Goal: Task Accomplishment & Management: Complete application form

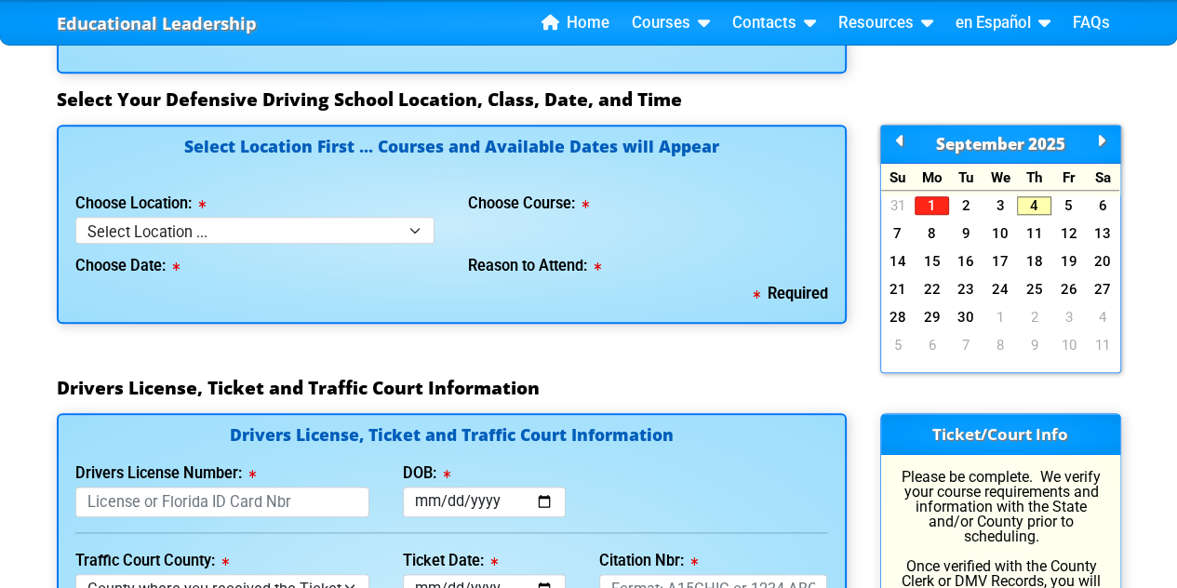
scroll to position [1680, 0]
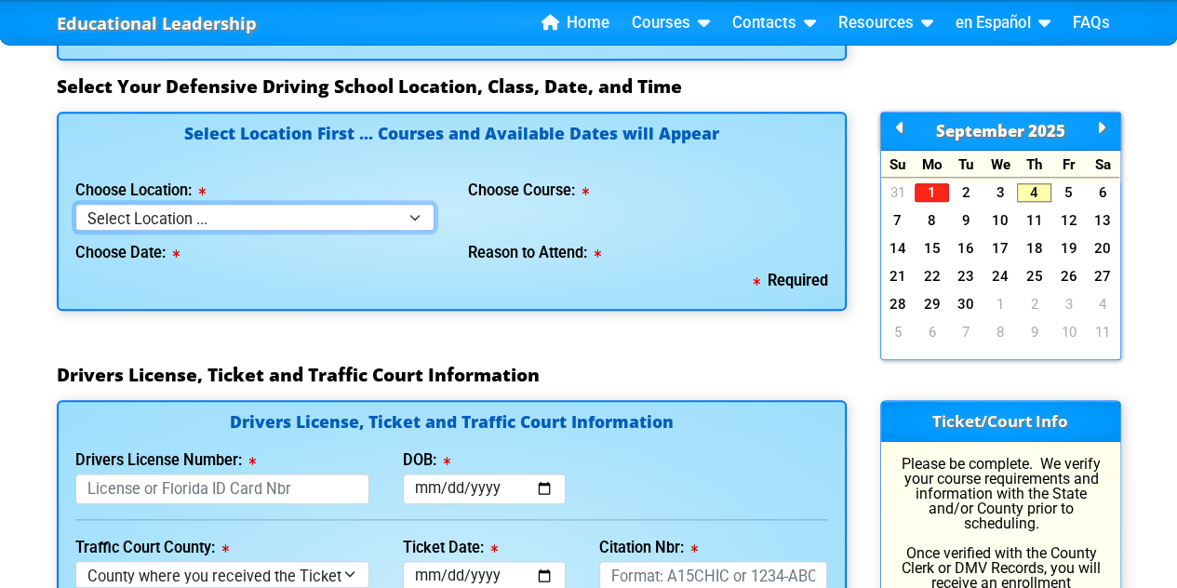
click at [408, 216] on select "Select Location ... Tampa Orlando Kissimmee [GEOGRAPHIC_DATA] - en español [GEO…" at bounding box center [255, 217] width 360 height 27
select select "4"
click at [75, 204] on select "Select Location ... Tampa Orlando Kissimmee [GEOGRAPHIC_DATA] - en español [GEO…" at bounding box center [255, 217] width 360 height 27
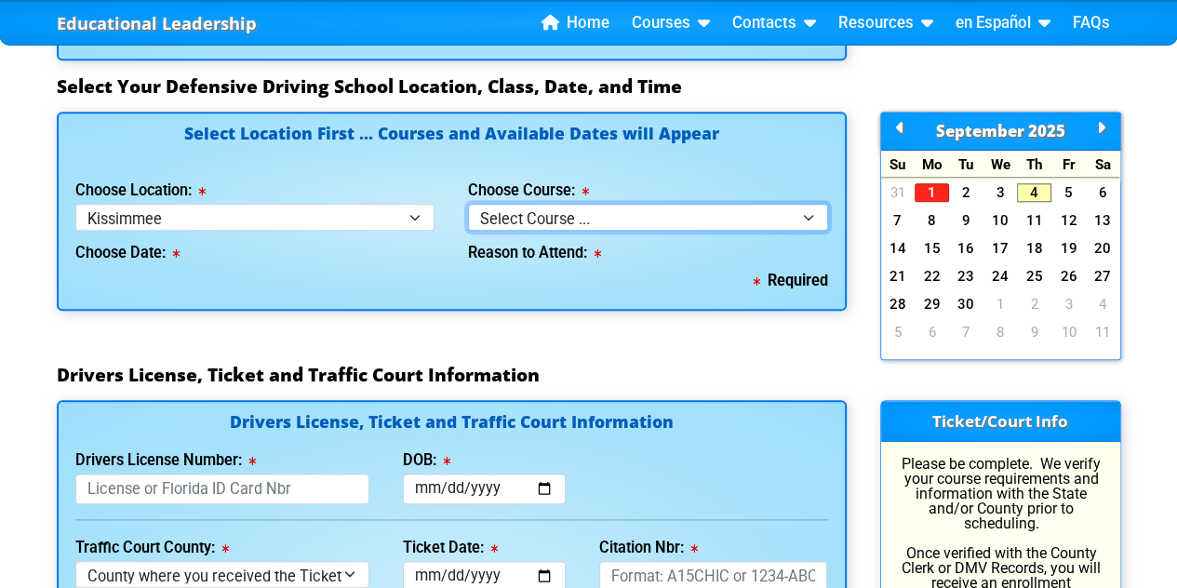
click at [621, 221] on select "Select Course ... 4 Hour BDI Class (Basic Course & TCAC) 4 Hour Under 25 Class …" at bounding box center [648, 217] width 360 height 27
select select "2"
click at [468, 204] on select "Select Course ... 4 Hour BDI Class (Basic Course & TCAC) 4 Hour Under 25 Class …" at bounding box center [648, 217] width 360 height 27
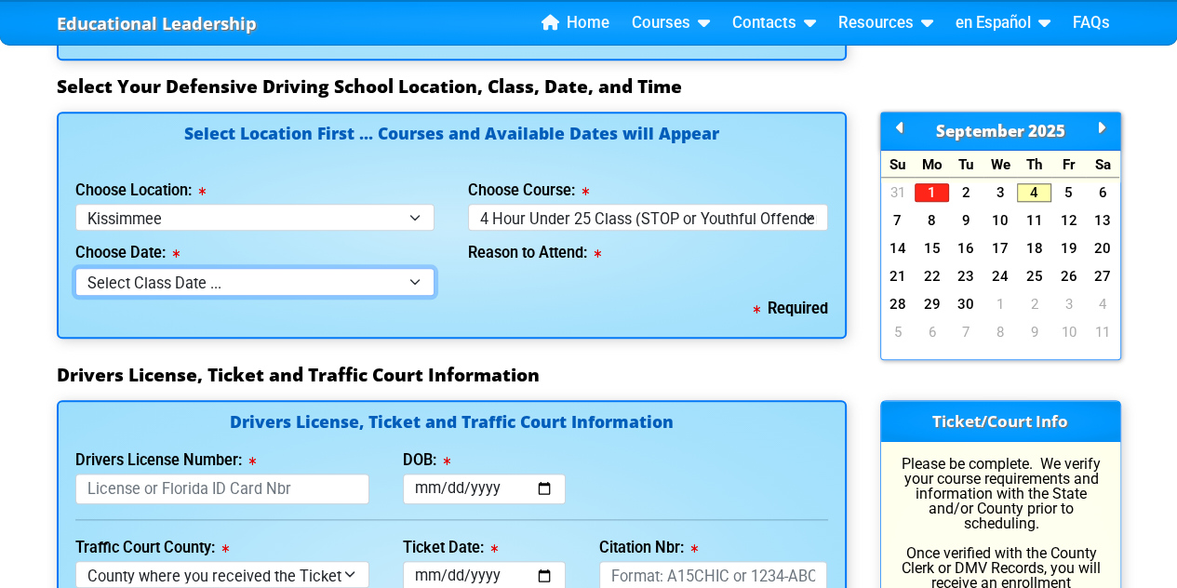
click at [314, 290] on select "Select Class Date ... [DATE] -- ([DATE] from 9:30am-1:30pm)" at bounding box center [255, 281] width 360 height 27
select select "[DATE], 4"
click at [75, 268] on select "Select Class Date ... [DATE] -- ([DATE] from 9:30am-1:30pm)" at bounding box center [255, 281] width 360 height 27
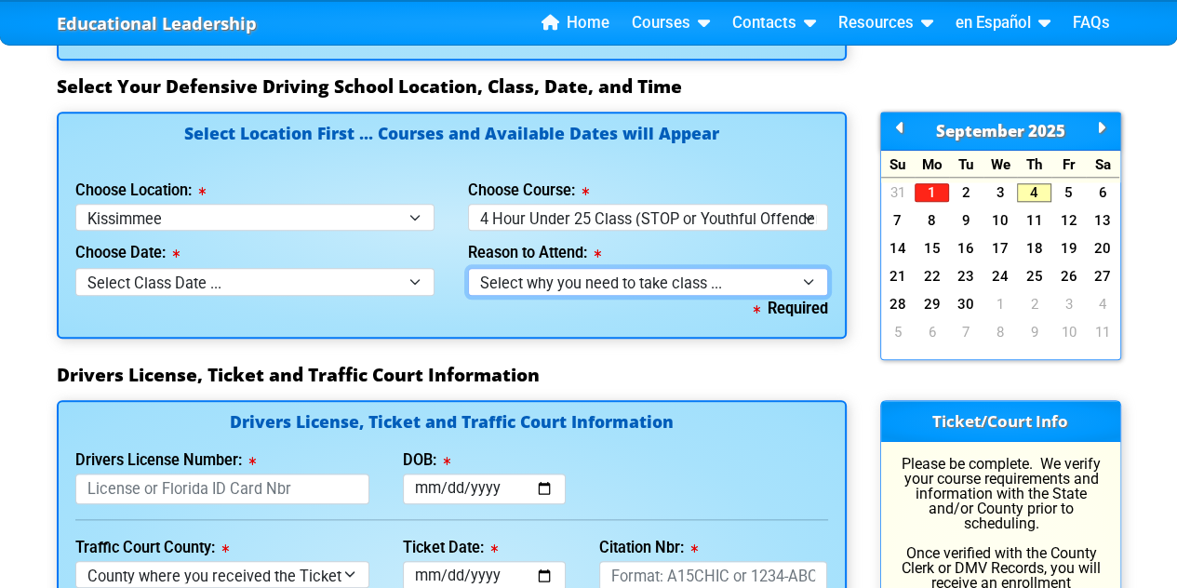
click at [577, 286] on select "Select why you need to take class ... Court Order - Complete Under 25 DDC" at bounding box center [648, 281] width 360 height 27
select select "Court Ordered (Under 25 Defensive Driver School)"
click at [468, 268] on select "Select why you need to take class ... Court Order - Complete Under 25 DDC" at bounding box center [648, 281] width 360 height 27
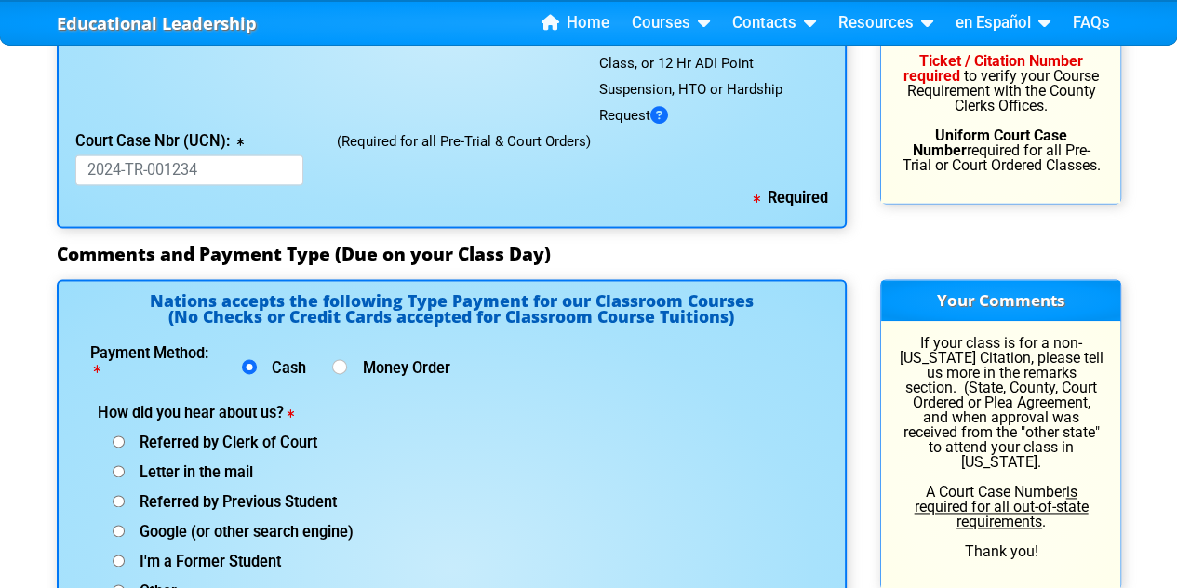
scroll to position [2248, 0]
click at [180, 367] on label "Payment Method:" at bounding box center [153, 360] width 126 height 30
click at [236, 366] on div "Cash Money Order" at bounding box center [342, 368] width 246 height 28
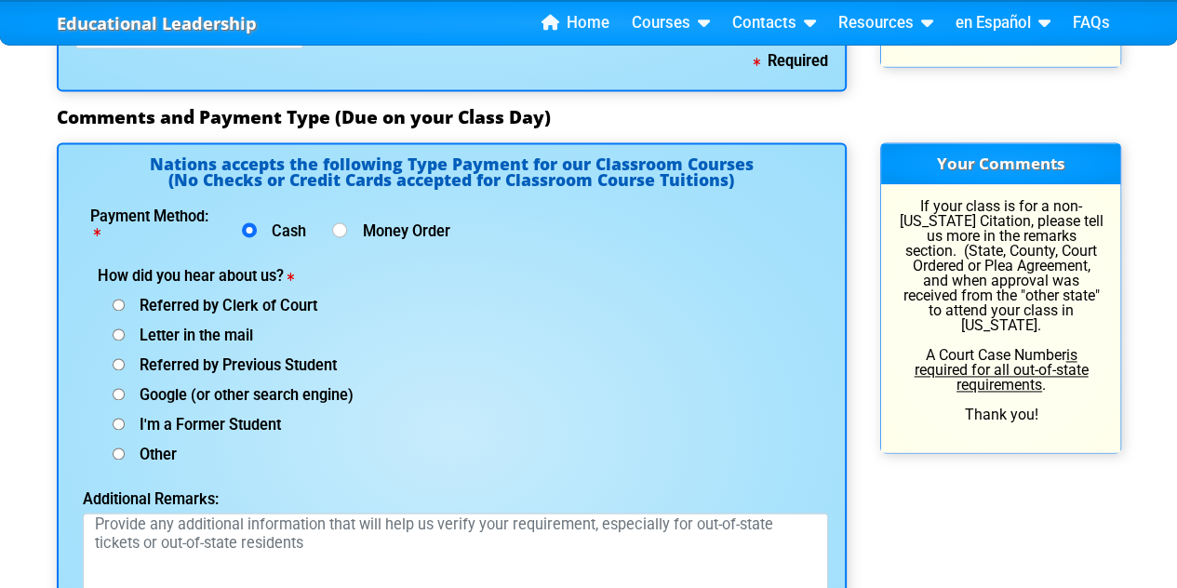
scroll to position [2389, 0]
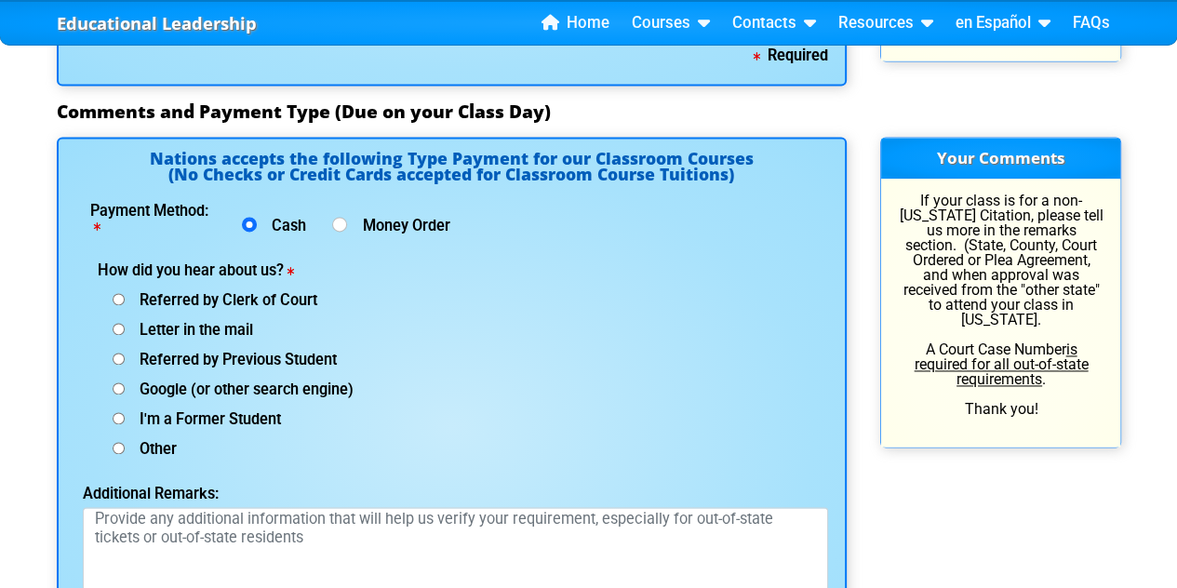
click at [115, 442] on input "Other (specify below)" at bounding box center [119, 448] width 12 height 12
radio input "true"
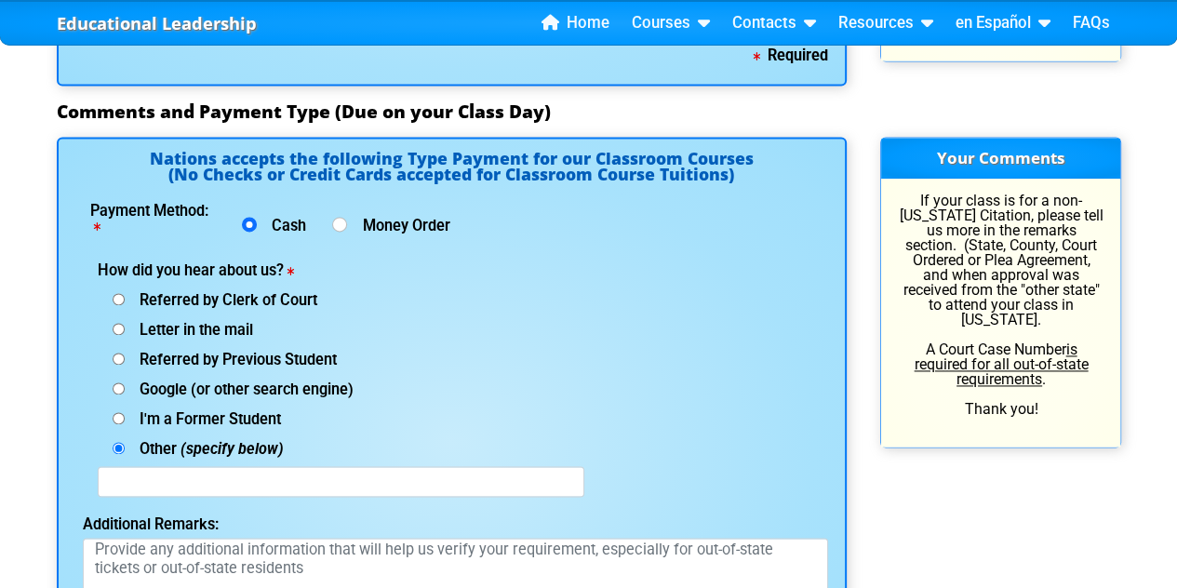
click at [120, 447] on input "Other (specify below)" at bounding box center [119, 448] width 12 height 12
click at [127, 381] on span "Google (or other search engine)" at bounding box center [239, 390] width 229 height 18
click at [125, 382] on input "Google (or other search engine)" at bounding box center [119, 388] width 12 height 12
radio input "true"
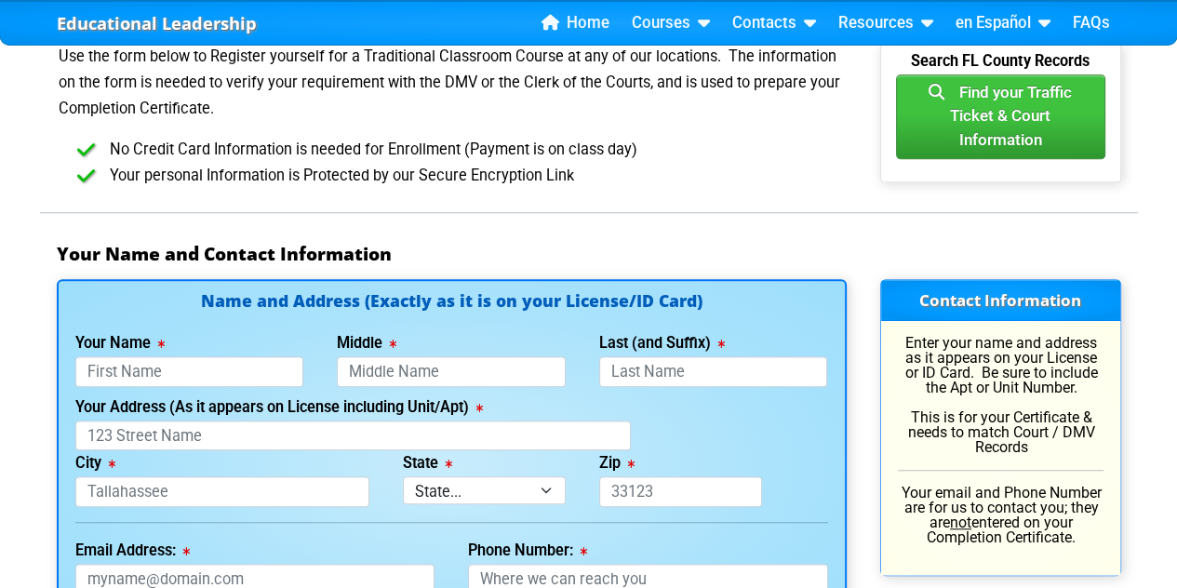
scroll to position [1093, 0]
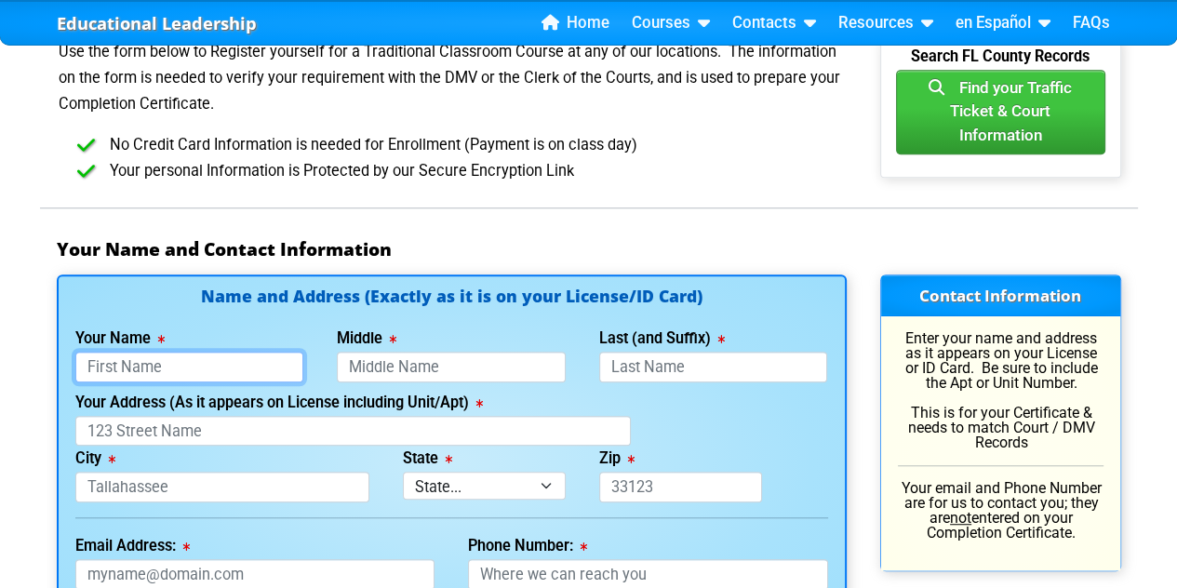
click at [270, 352] on input "Your Name" at bounding box center [189, 367] width 229 height 31
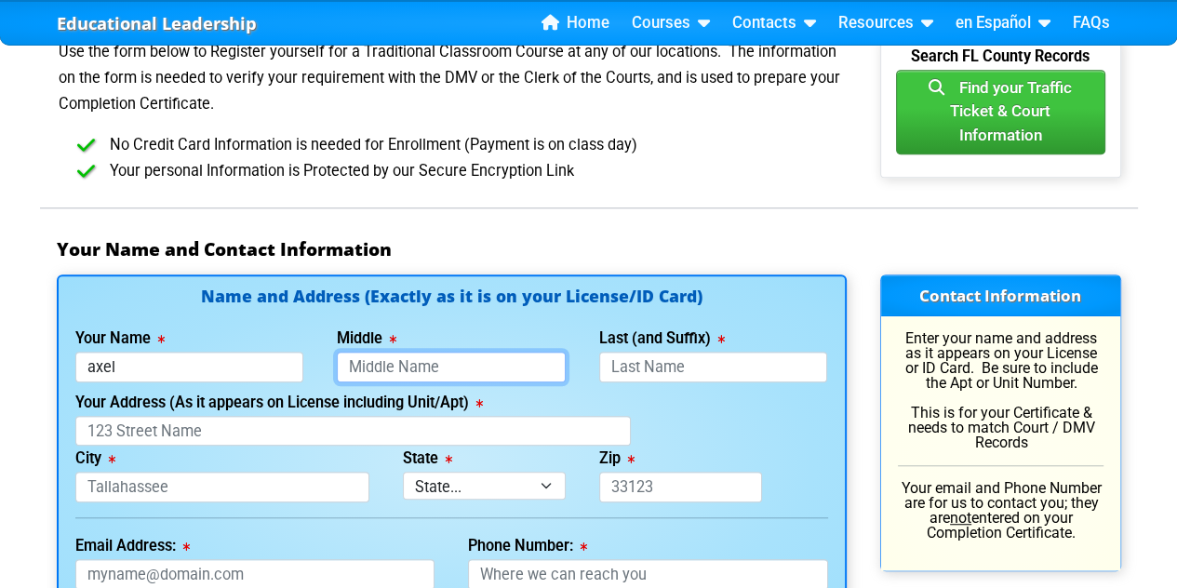
click at [440, 362] on input "Middle" at bounding box center [451, 367] width 229 height 31
type input "[PERSON_NAME]"
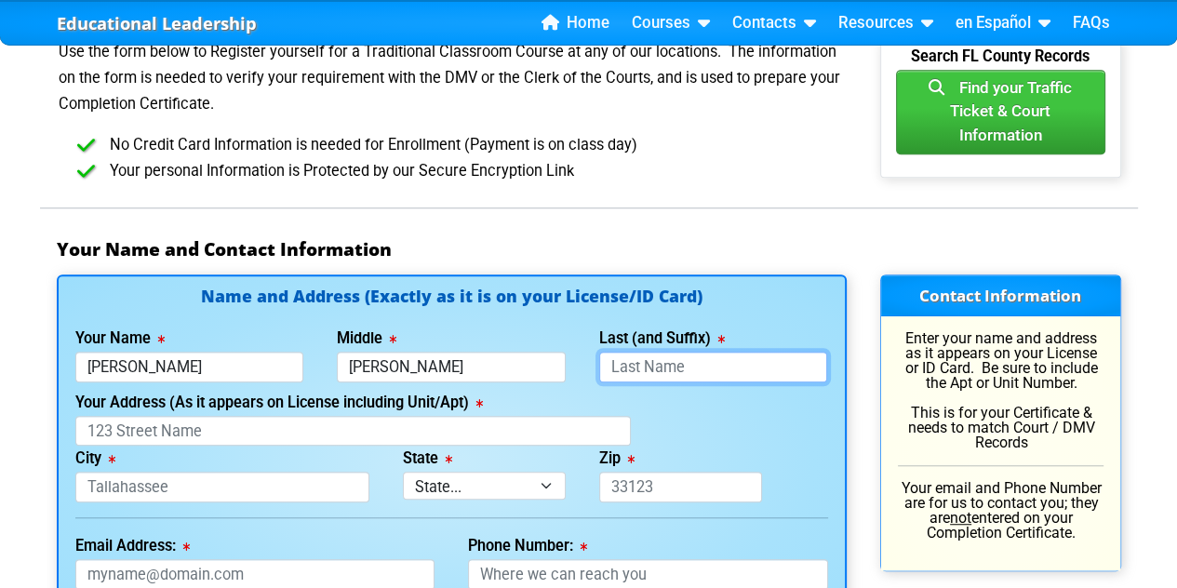
click at [676, 364] on input "Last (and Suffix)" at bounding box center [713, 367] width 229 height 31
type input "[PERSON_NAME]"
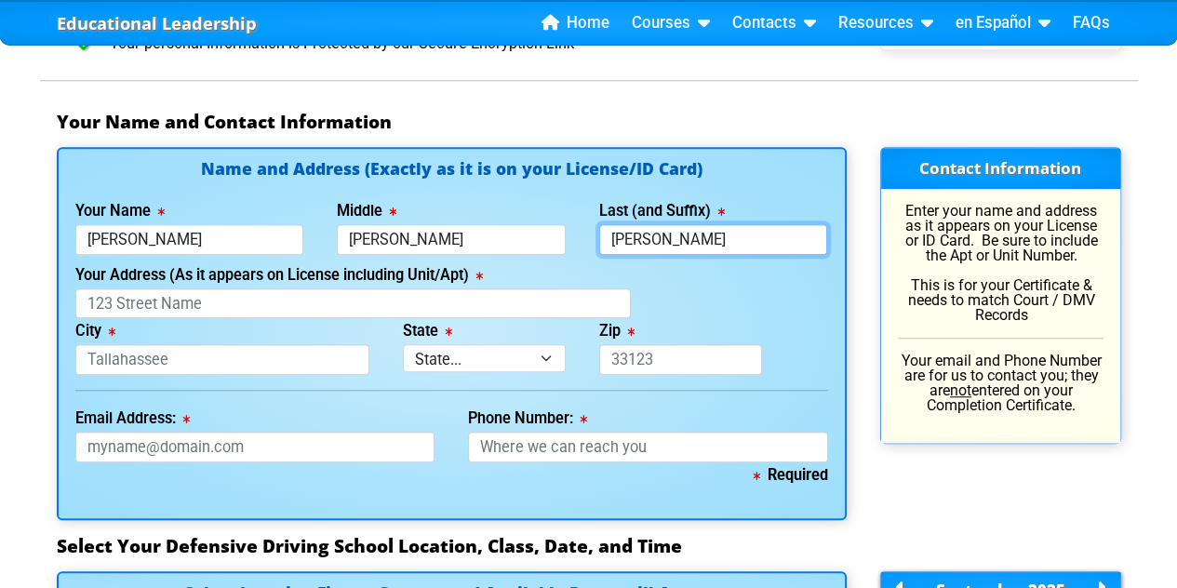
scroll to position [1230, 0]
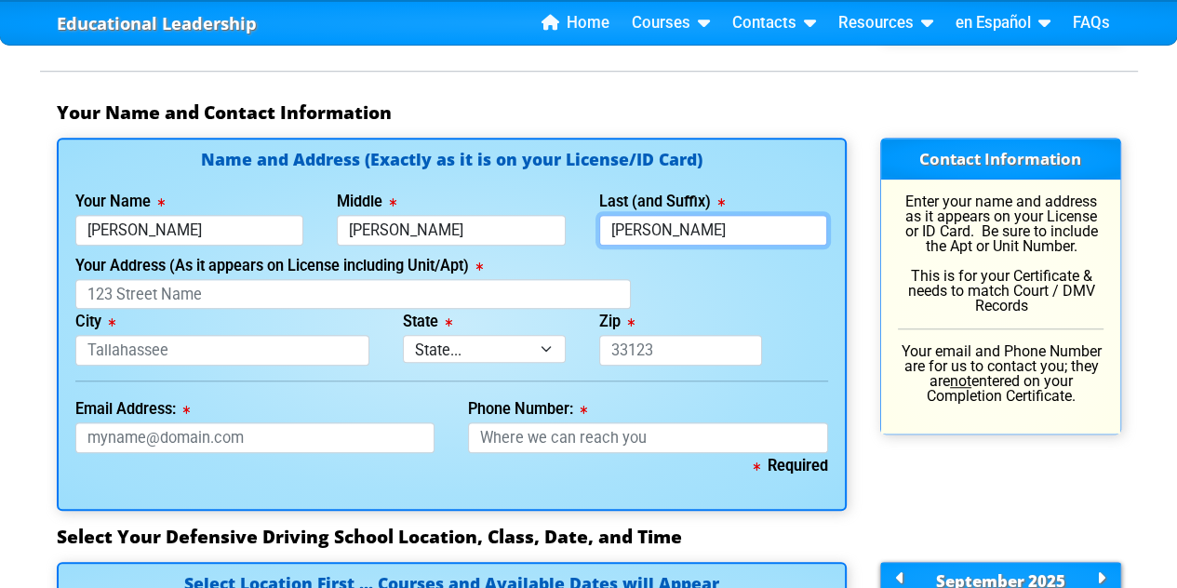
type input "[PERSON_NAME]"
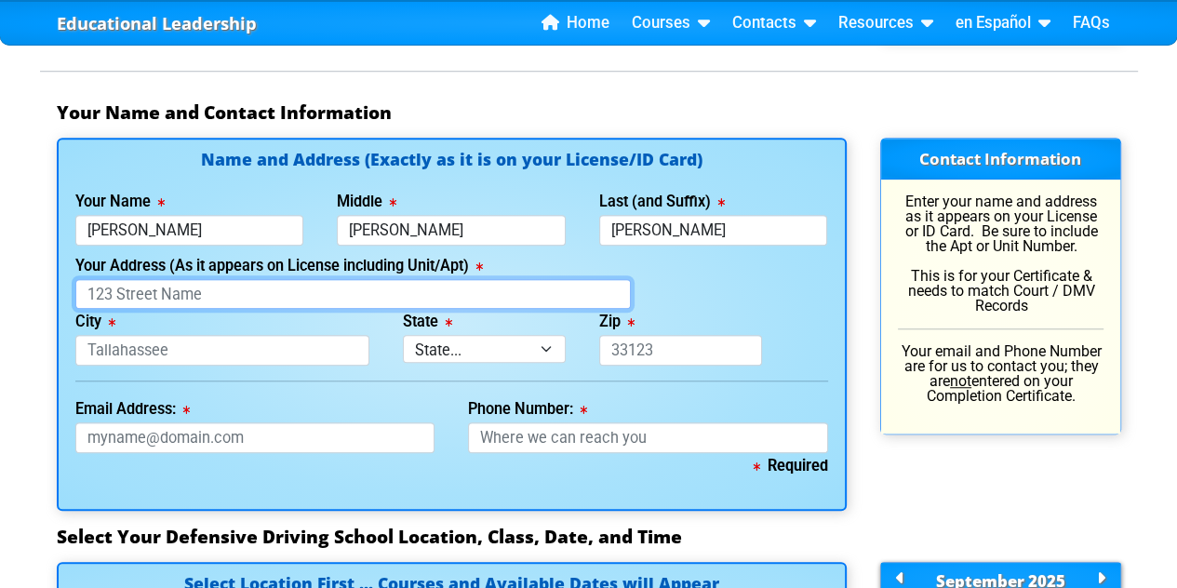
click at [439, 287] on input "Your Address (As it appears on License including Unit/Apt)" at bounding box center [353, 294] width 556 height 31
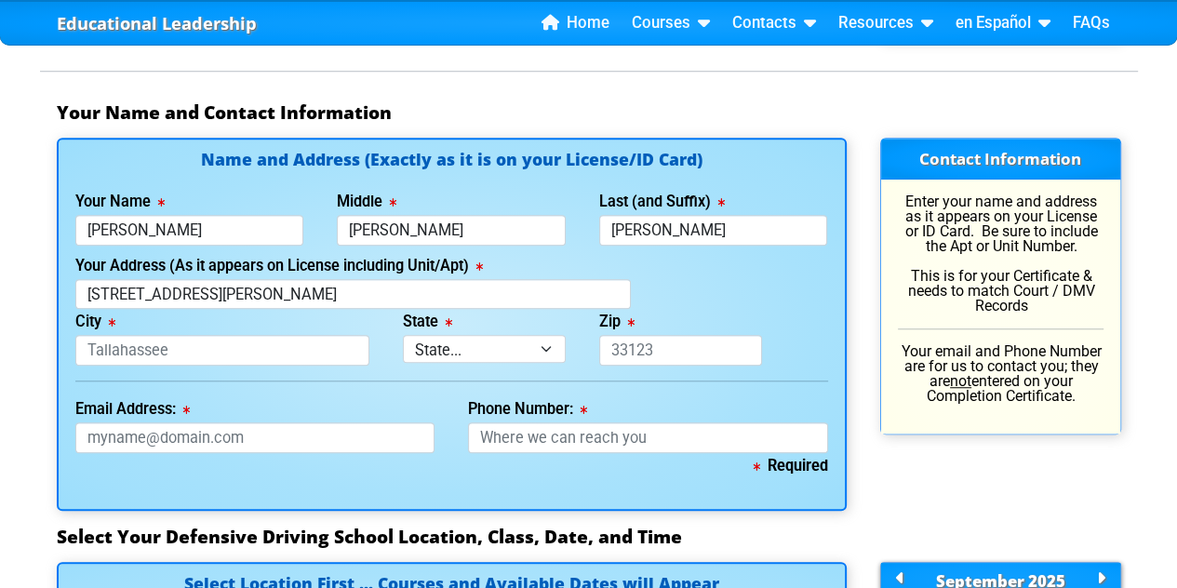
type input "[STREET_ADDRESS][PERSON_NAME]"
type input "Kissimmee"
select select "{"fullName":"[US_STATE]","abbreviation":"FL","uniqueId":"1d559909-6cf0-4a4d-848…"
type input "34741"
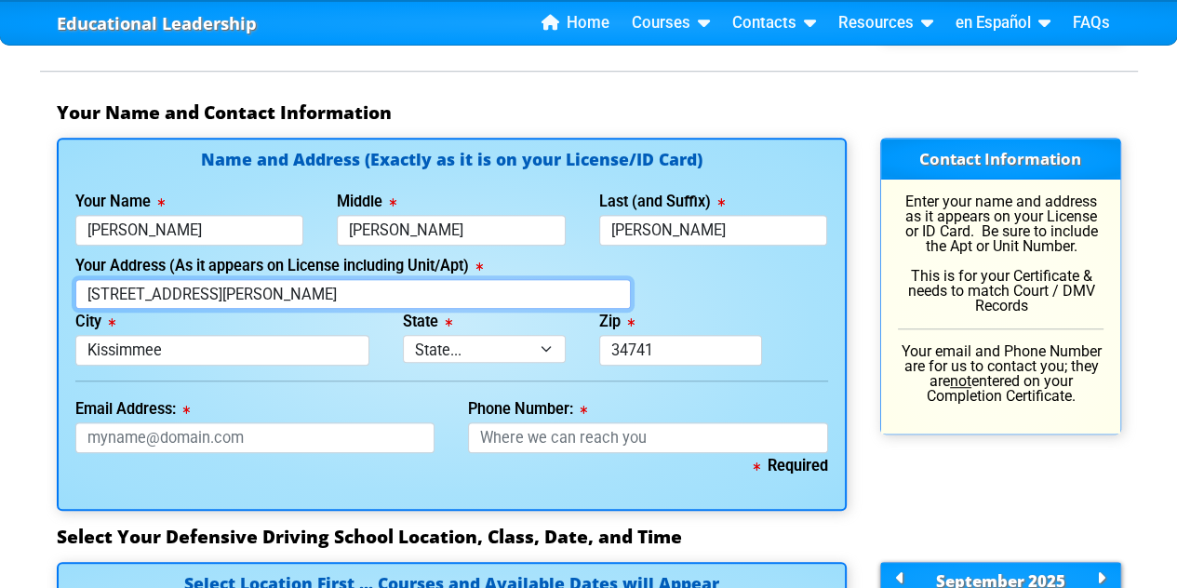
click at [381, 303] on input "[STREET_ADDRESS][PERSON_NAME]" at bounding box center [353, 294] width 556 height 31
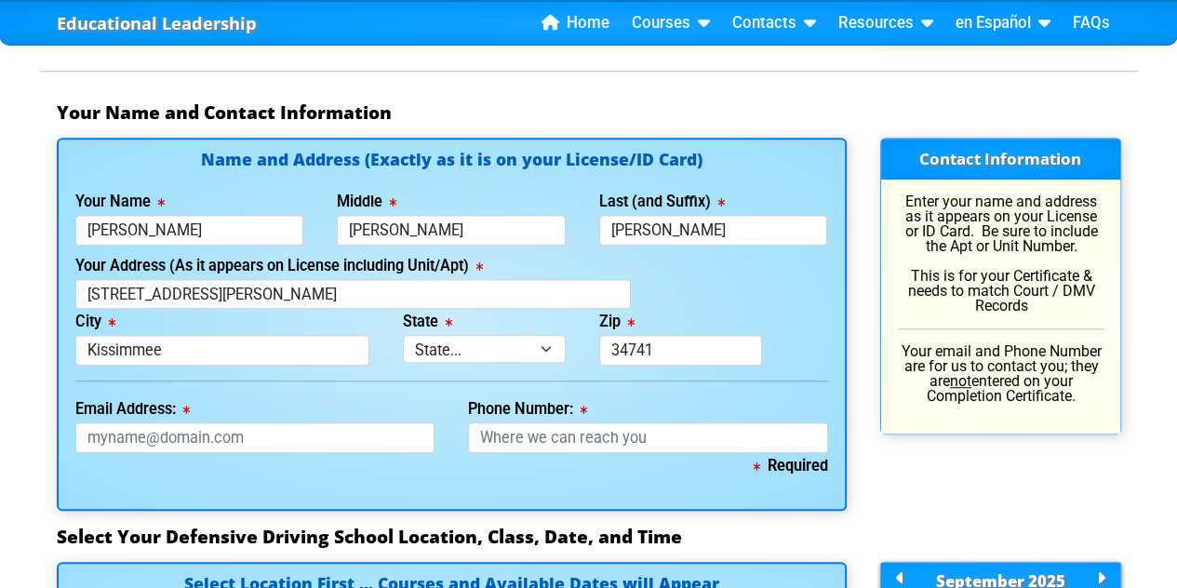
type input "[STREET_ADDRESS][PERSON_NAME]"
type input "Kissimmee"
select select "{"fullName":"[US_STATE]","abbreviation":"FL","uniqueId":"1d559909-6cf0-4a4d-848…"
type input "34741"
click at [268, 441] on input "Email Address:" at bounding box center [255, 437] width 360 height 31
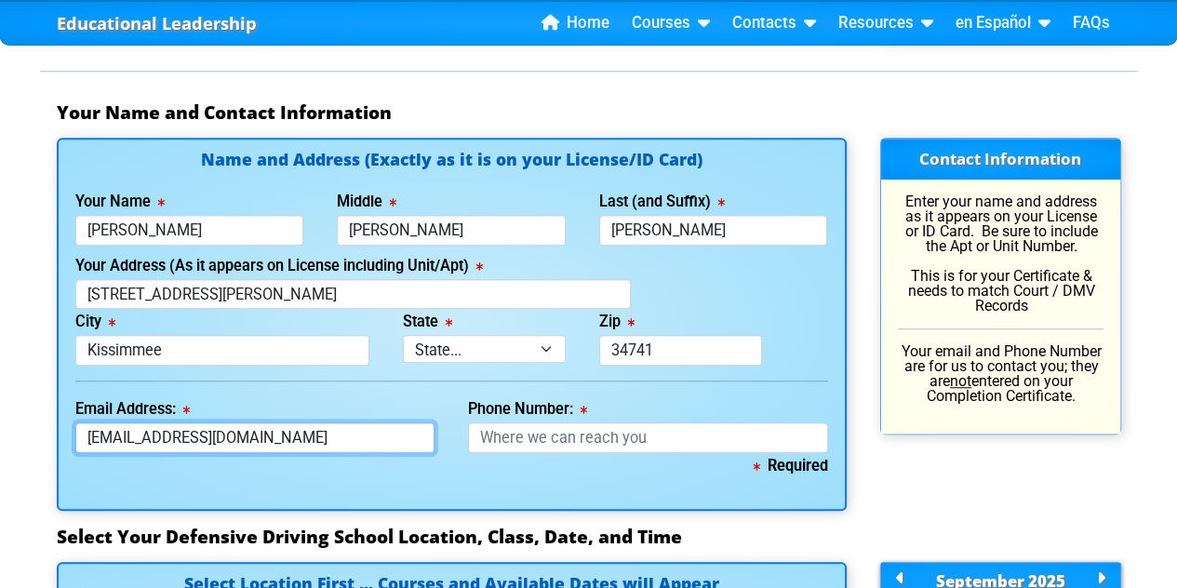
type input "[EMAIL_ADDRESS][DOMAIN_NAME]"
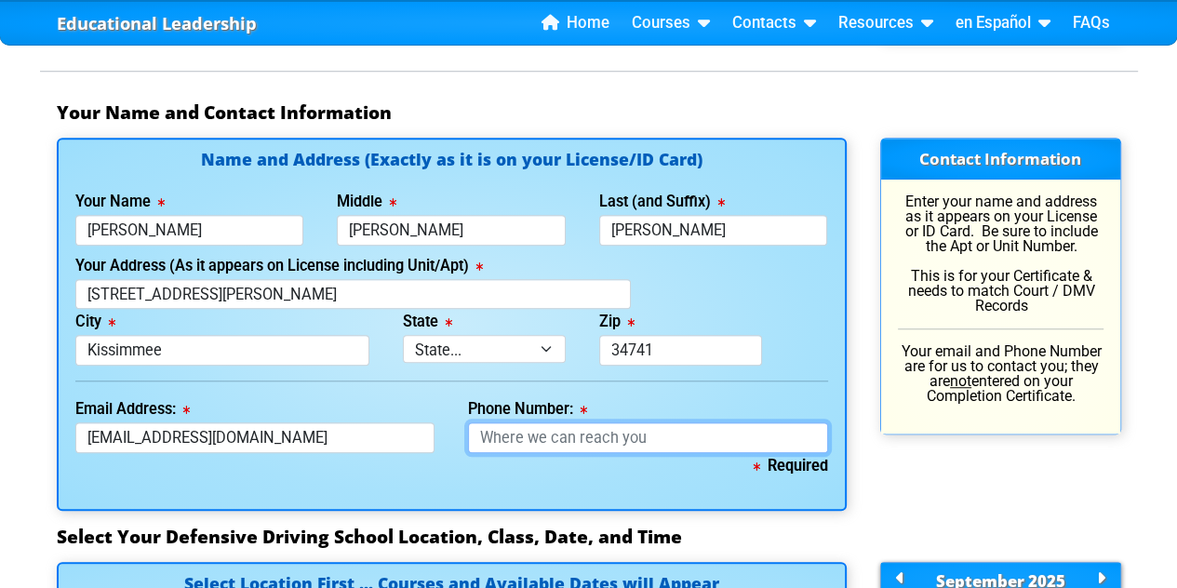
click at [545, 441] on input "Phone Number:" at bounding box center [648, 437] width 360 height 31
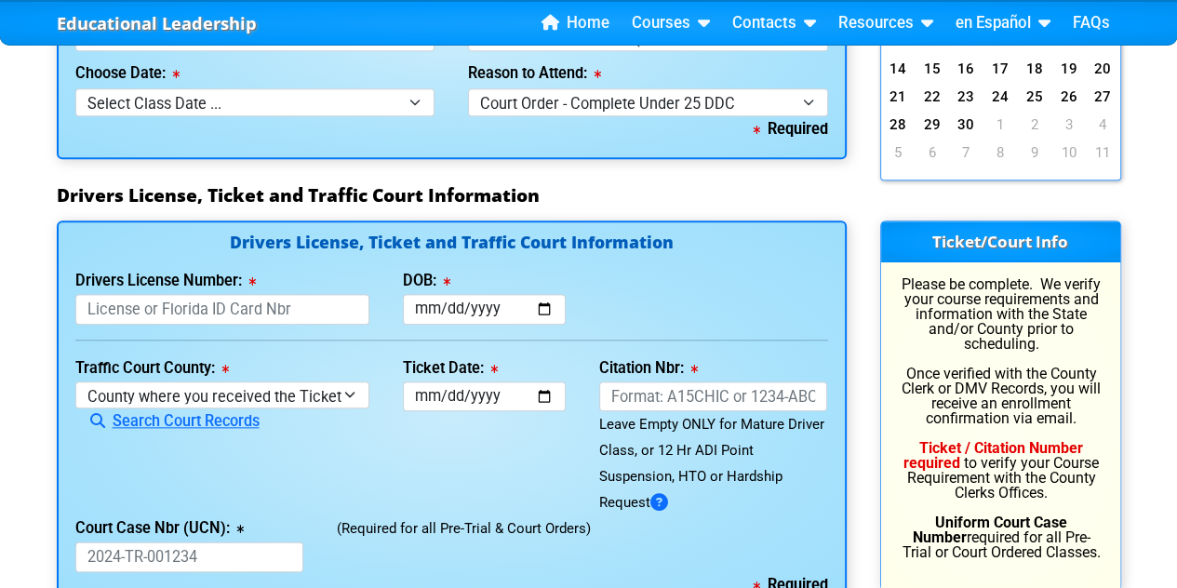
scroll to position [1862, 0]
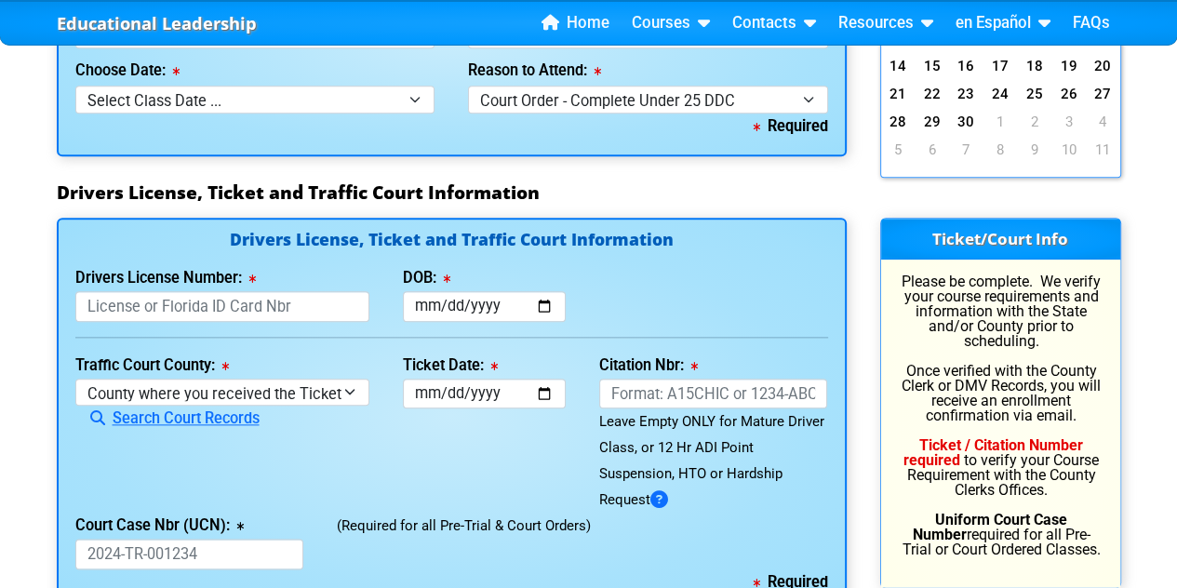
type input "[PHONE_NUMBER]"
click at [315, 308] on input "Drivers License Number:" at bounding box center [222, 306] width 294 height 31
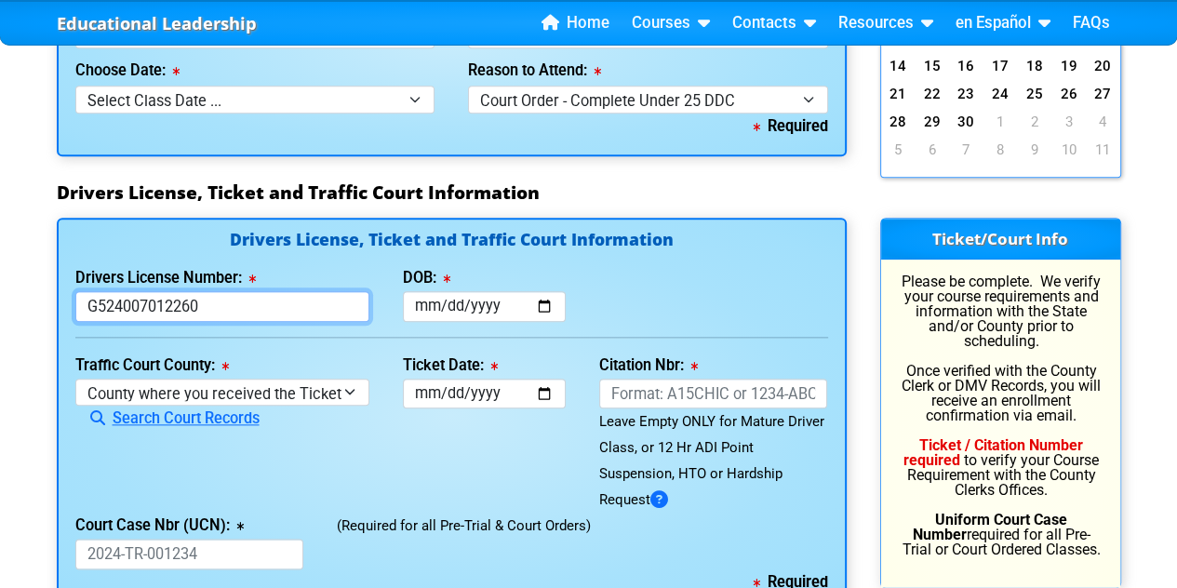
type input "G524007012260"
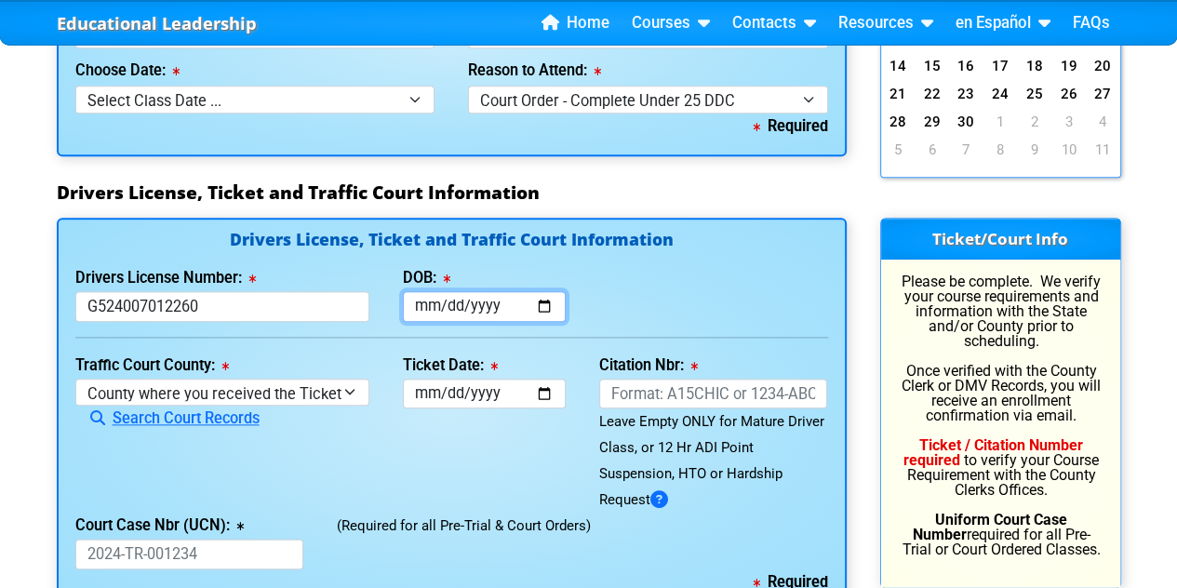
click at [473, 296] on input "DOB:" at bounding box center [484, 306] width 163 height 31
click at [431, 299] on input "DOB:" at bounding box center [484, 306] width 163 height 31
type input "[DATE]"
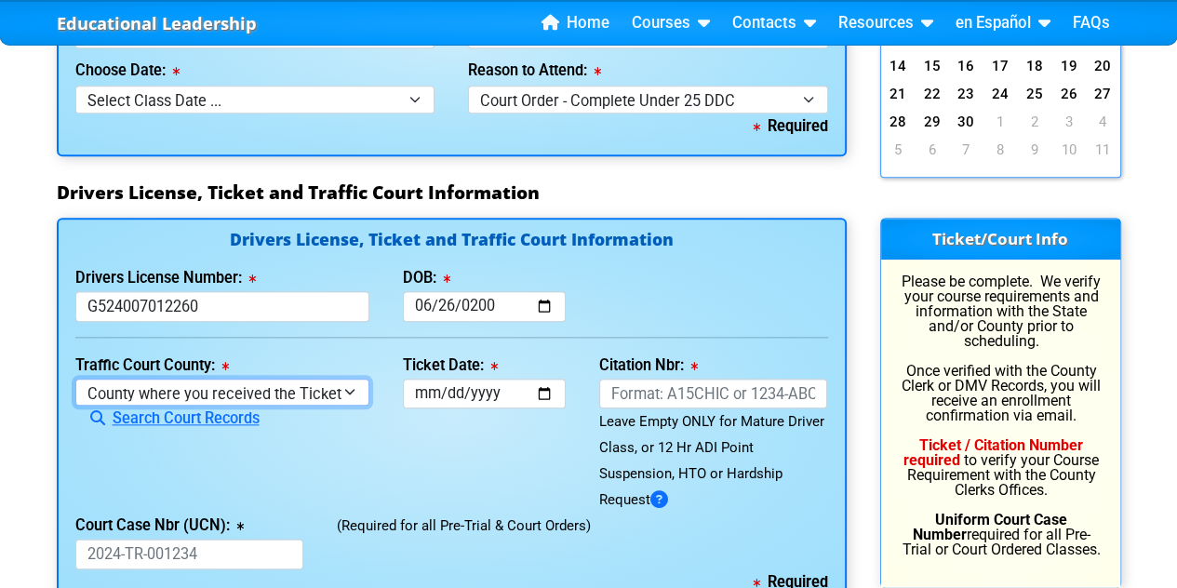
click at [344, 395] on select "County where you received the Ticket Out of State Out of State - [US_STATE] Out…" at bounding box center [222, 392] width 294 height 27
select select "{"countyName":"Okeechobee","state":"[US_STATE]","uniqueId":"2e4c26a1-adbd-4e48-…"
click at [75, 379] on select "County where you received the Ticket Out of State Out of State - [US_STATE] Out…" at bounding box center [222, 392] width 294 height 27
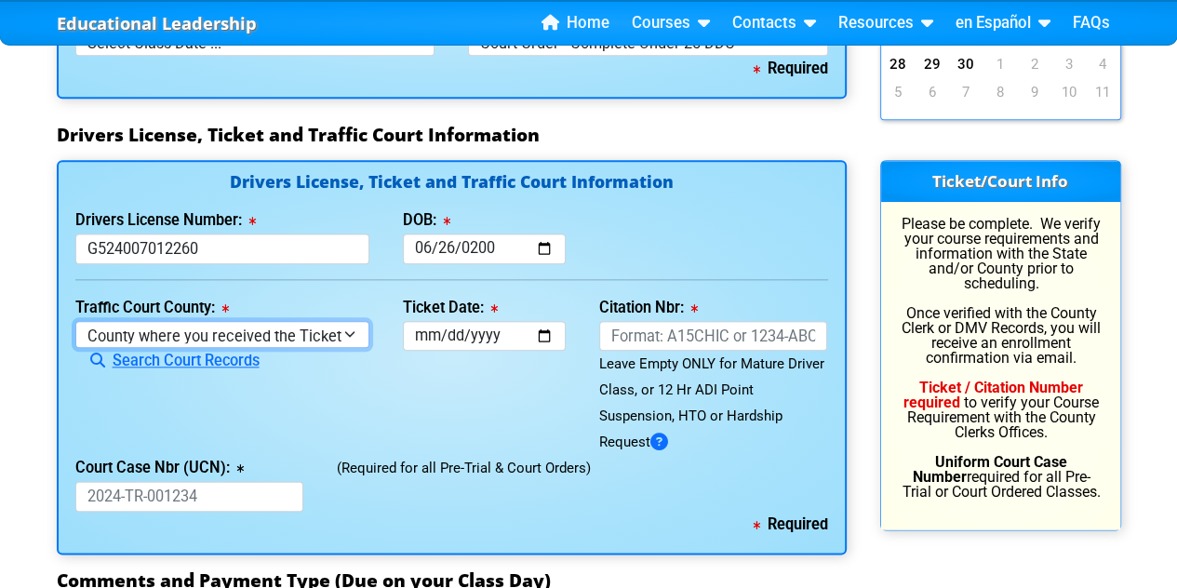
scroll to position [1922, 0]
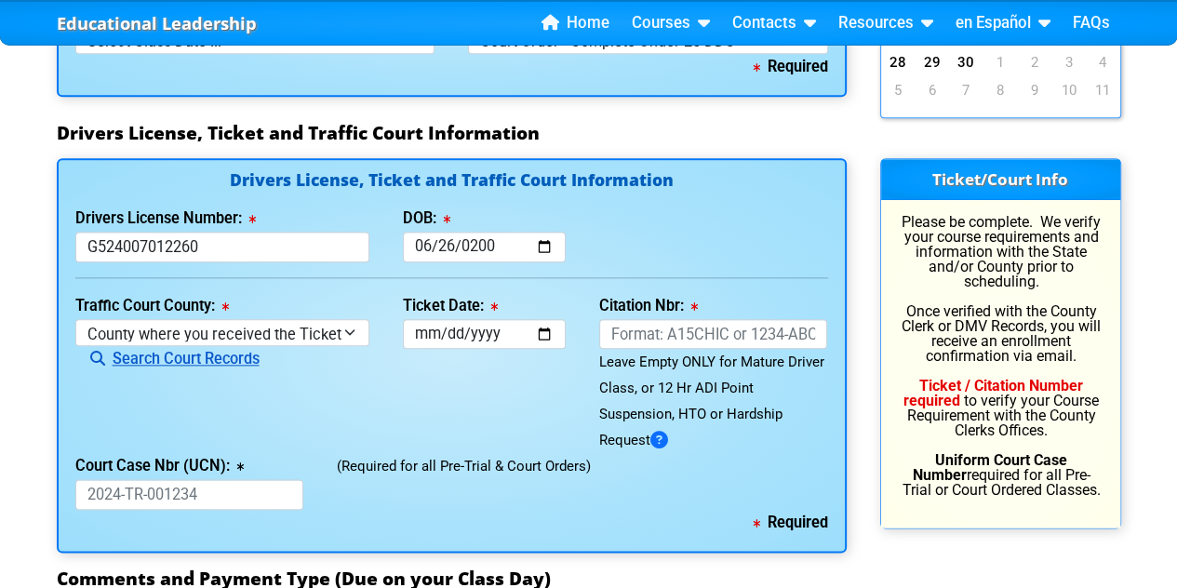
click at [232, 356] on link "Search Court Records" at bounding box center [167, 359] width 184 height 18
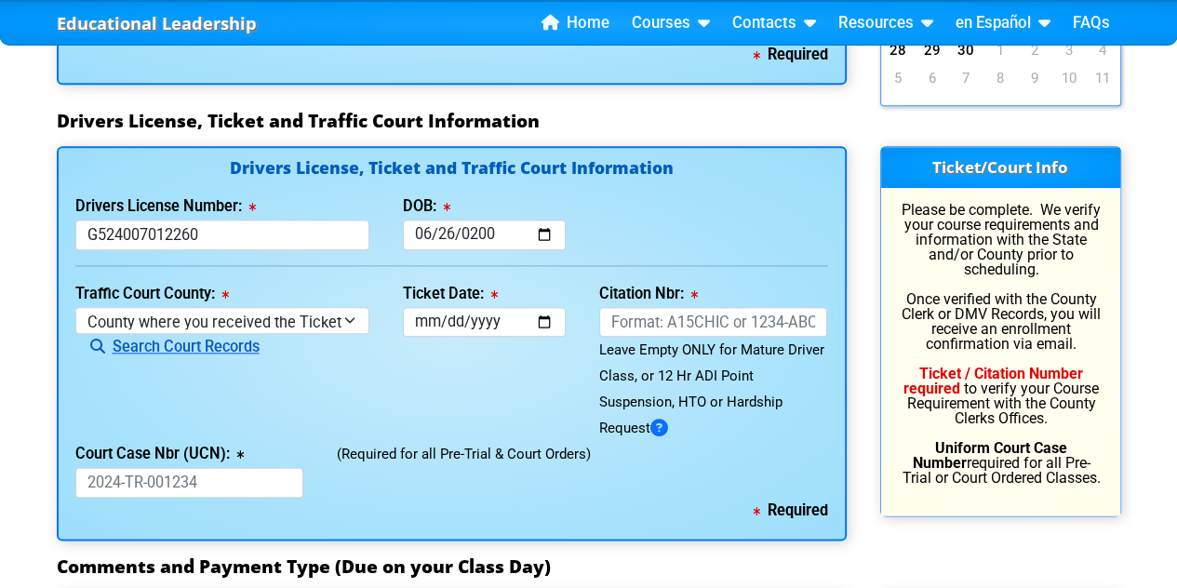
scroll to position [1936, 0]
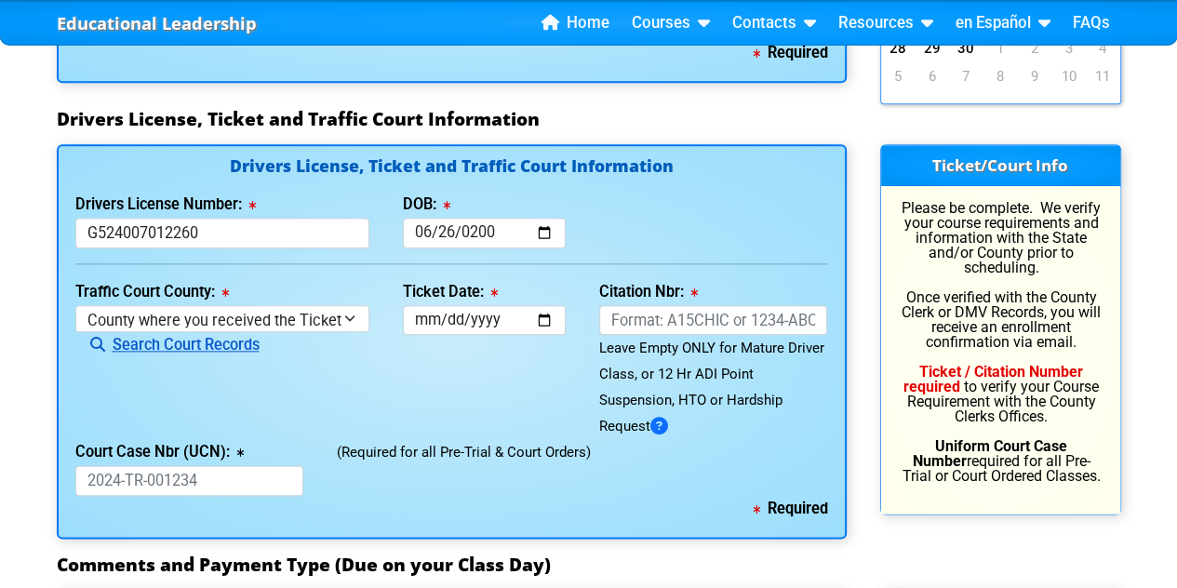
click at [234, 349] on link "Search Court Records" at bounding box center [167, 345] width 184 height 18
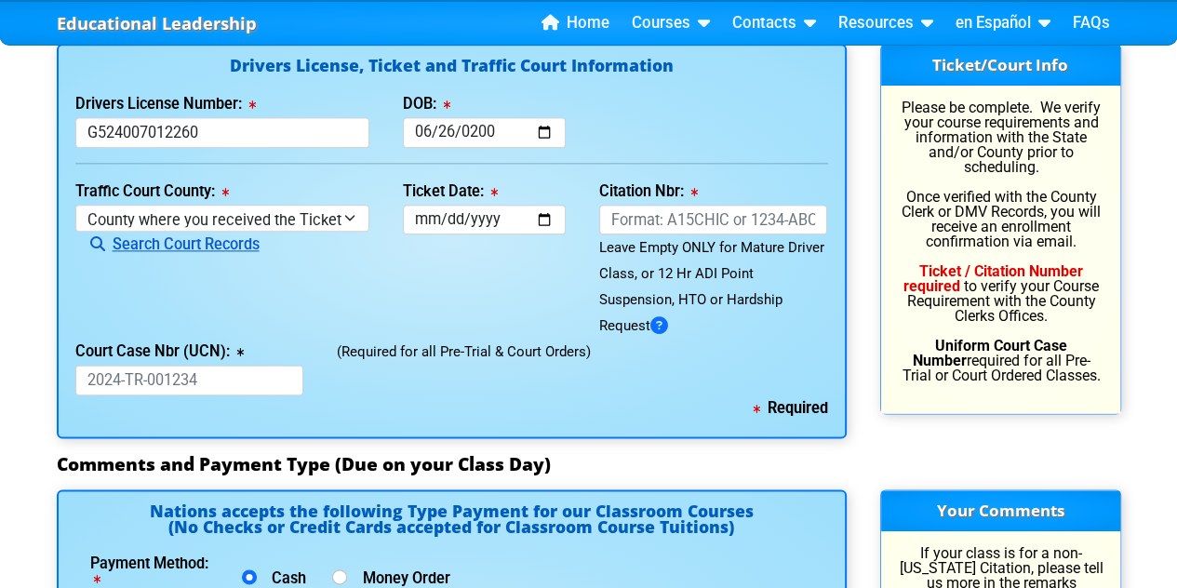
scroll to position [2039, 0]
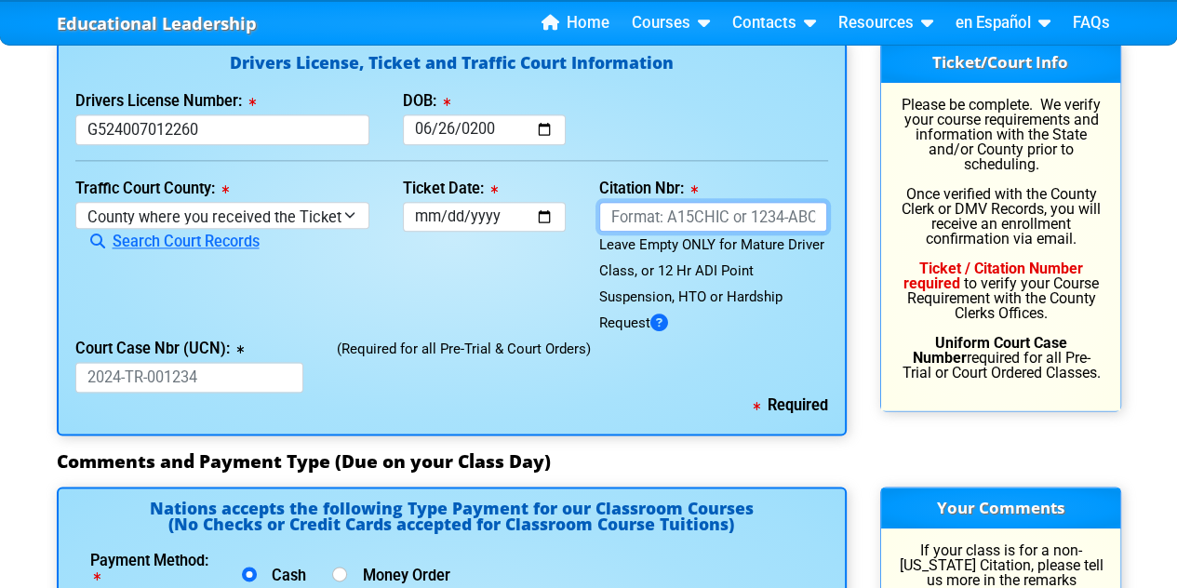
click at [697, 206] on input "Citation Nbr:" at bounding box center [713, 217] width 229 height 31
type input "AFCI5HE"
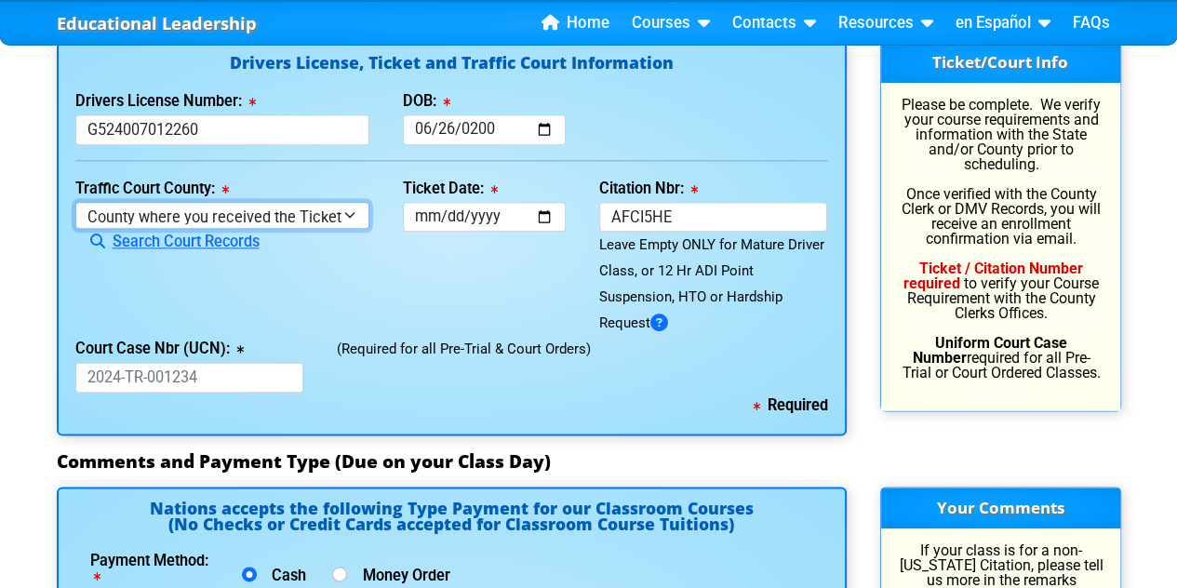
click at [297, 208] on select "County where you received the Ticket Out of State Out of State - [US_STATE] Out…" at bounding box center [222, 215] width 294 height 27
select select "{"countyName":"Osceola","state":"[US_STATE]","uniqueId":"e0d9688b-550c-4624-8ae…"
click at [75, 202] on select "County where you received the Ticket Out of State Out of State - [US_STATE] Out…" at bounding box center [222, 215] width 294 height 27
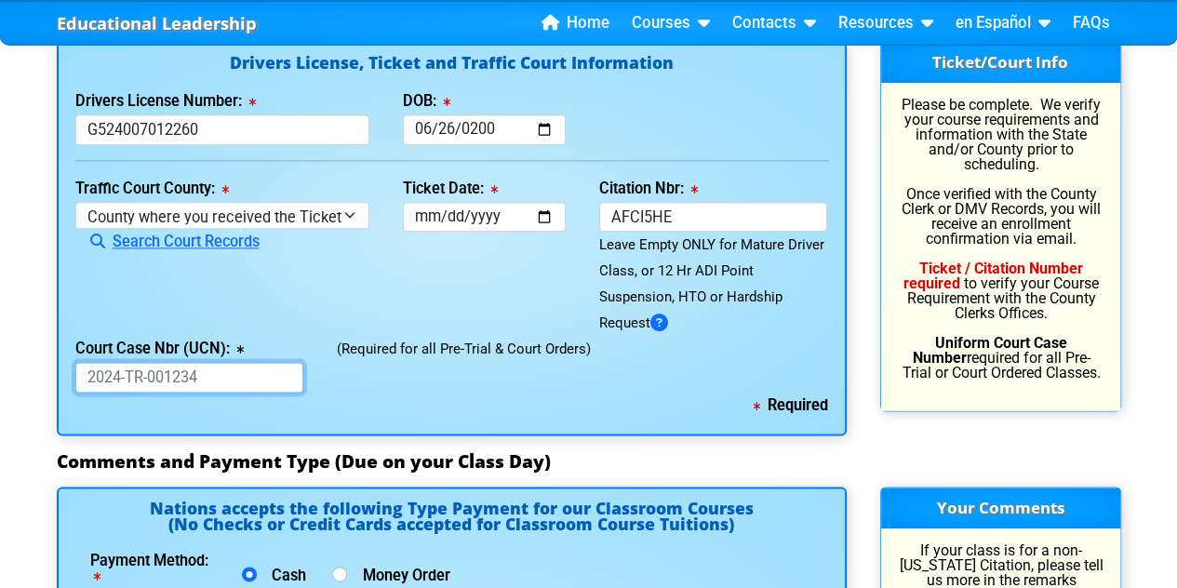
click at [239, 381] on input "Court Case Nbr (UCN):" at bounding box center [189, 377] width 229 height 31
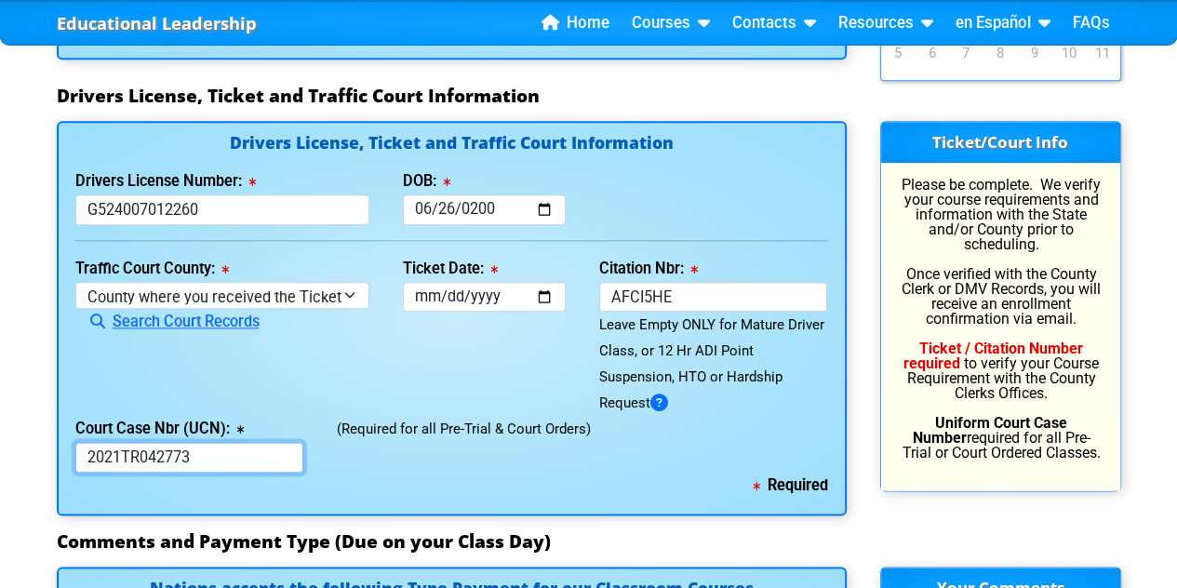
scroll to position [1964, 0]
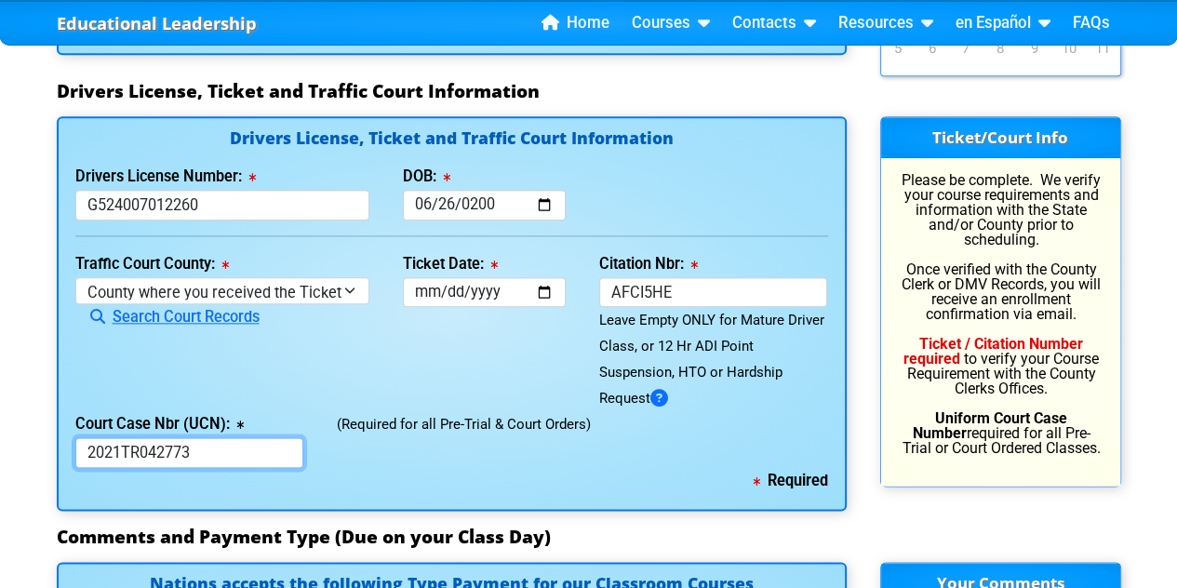
type input "2021TR042773"
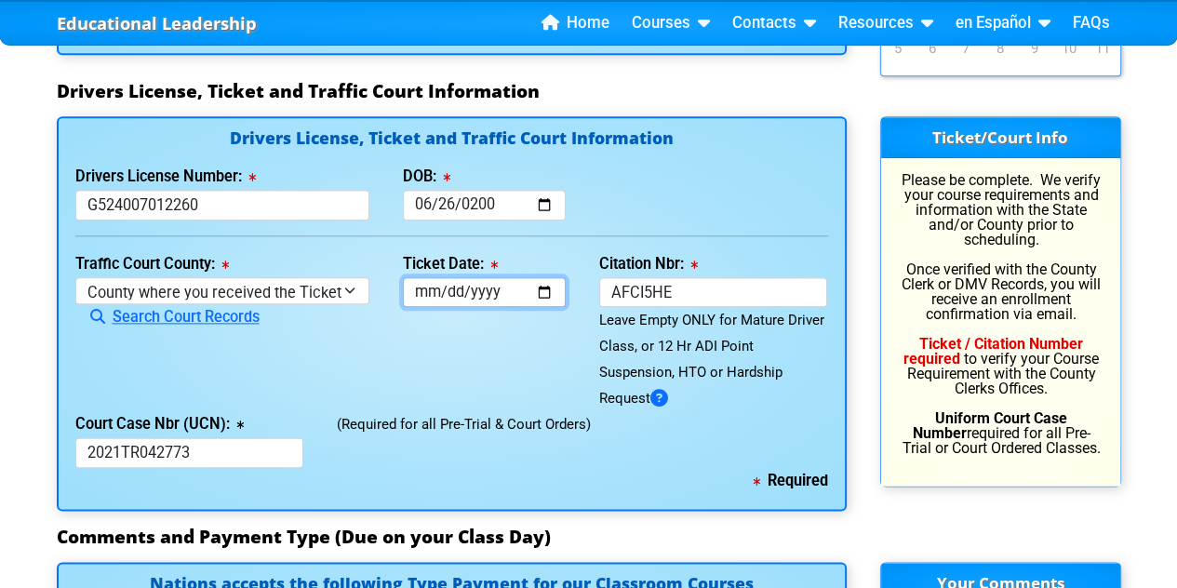
click at [488, 298] on input "Ticket Date:" at bounding box center [484, 292] width 163 height 31
click at [428, 289] on input "Ticket Date:" at bounding box center [484, 292] width 163 height 31
type input "[DATE]"
type input "202222-10-16"
type input "[DATE]"
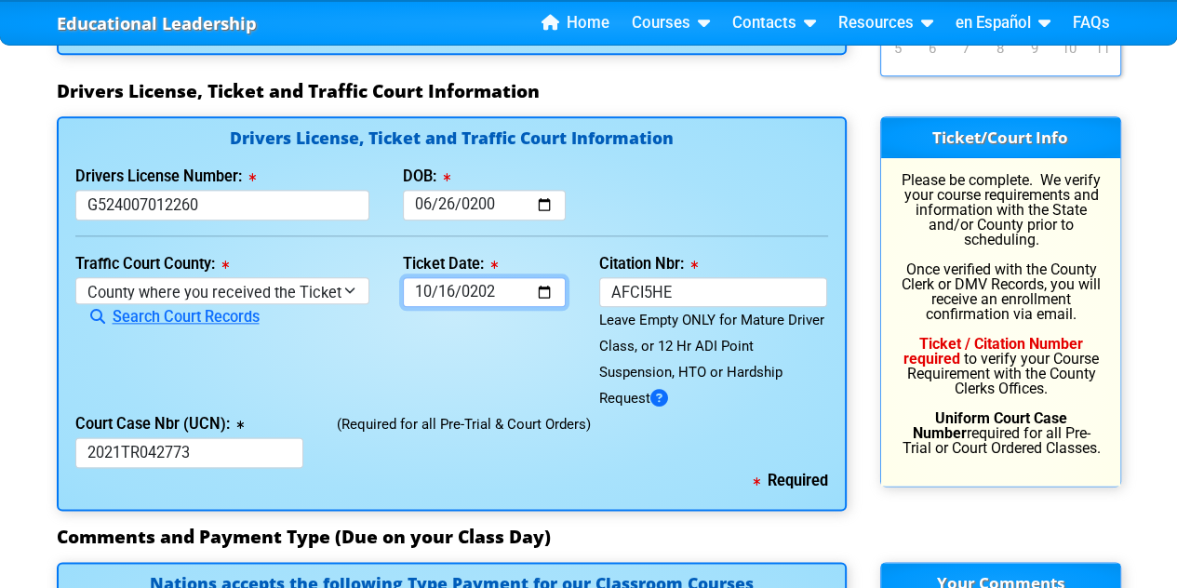
type input "[DATE]"
click at [634, 474] on div "Required" at bounding box center [451, 481] width 753 height 26
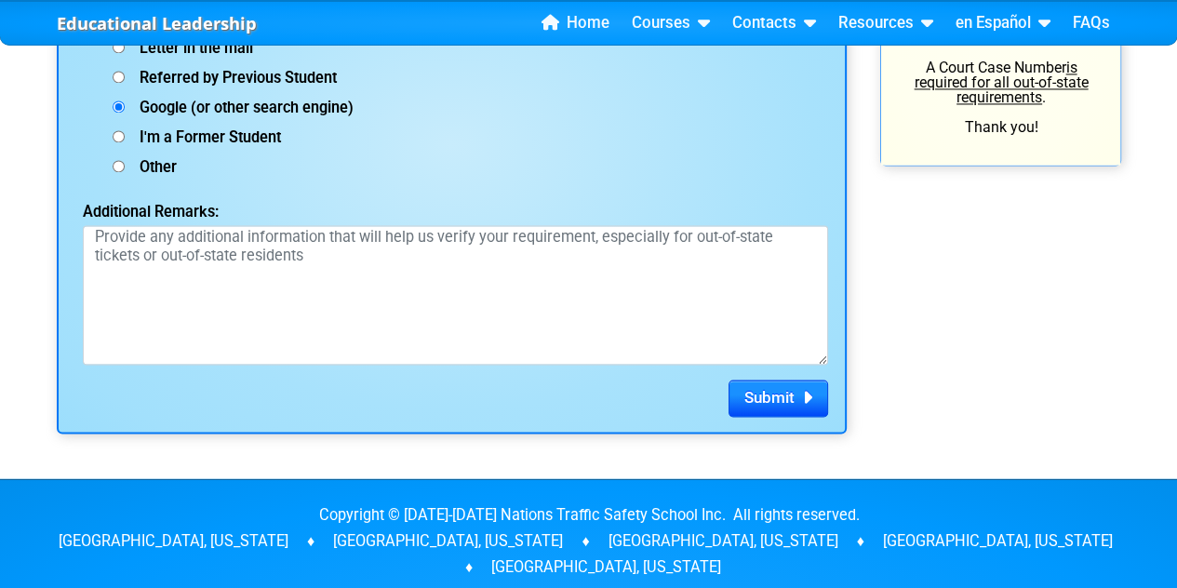
scroll to position [2678, 0]
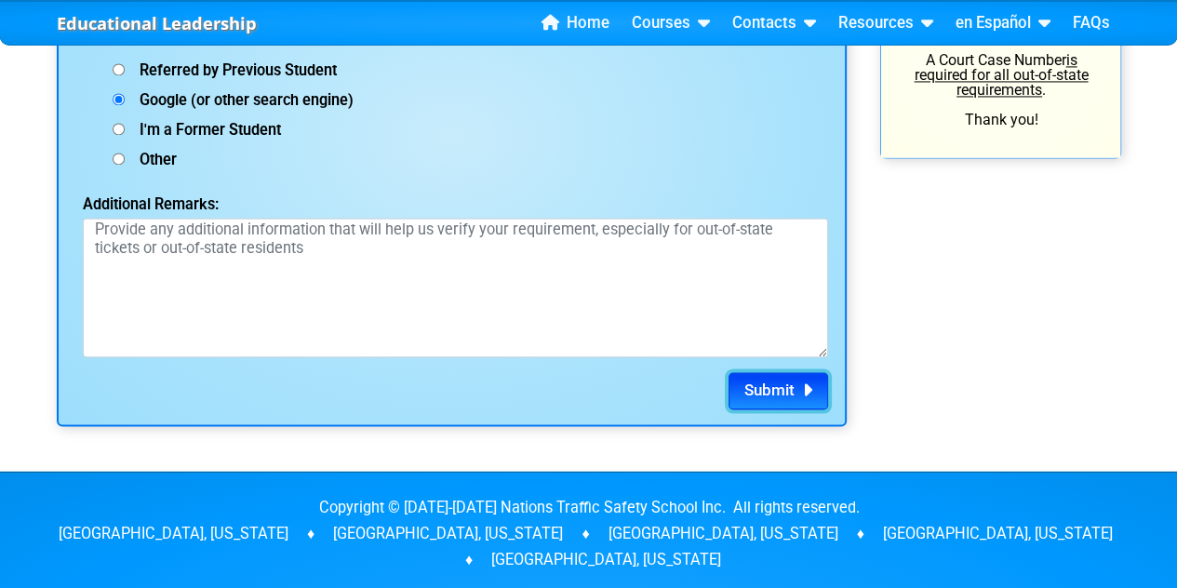
click at [764, 389] on span "Submit" at bounding box center [769, 390] width 50 height 19
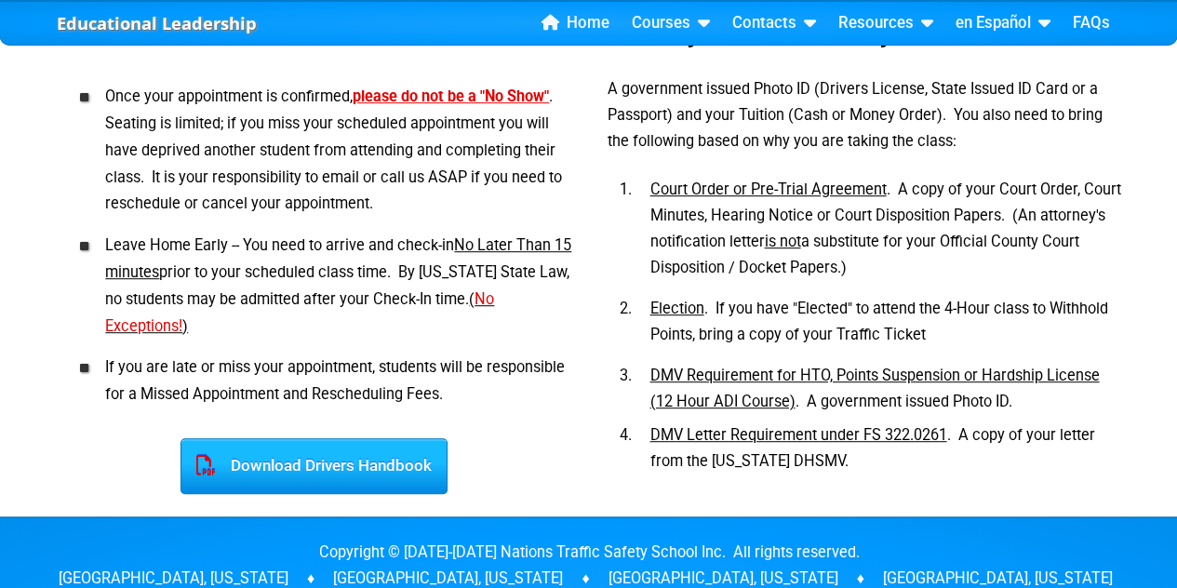
scroll to position [968, 0]
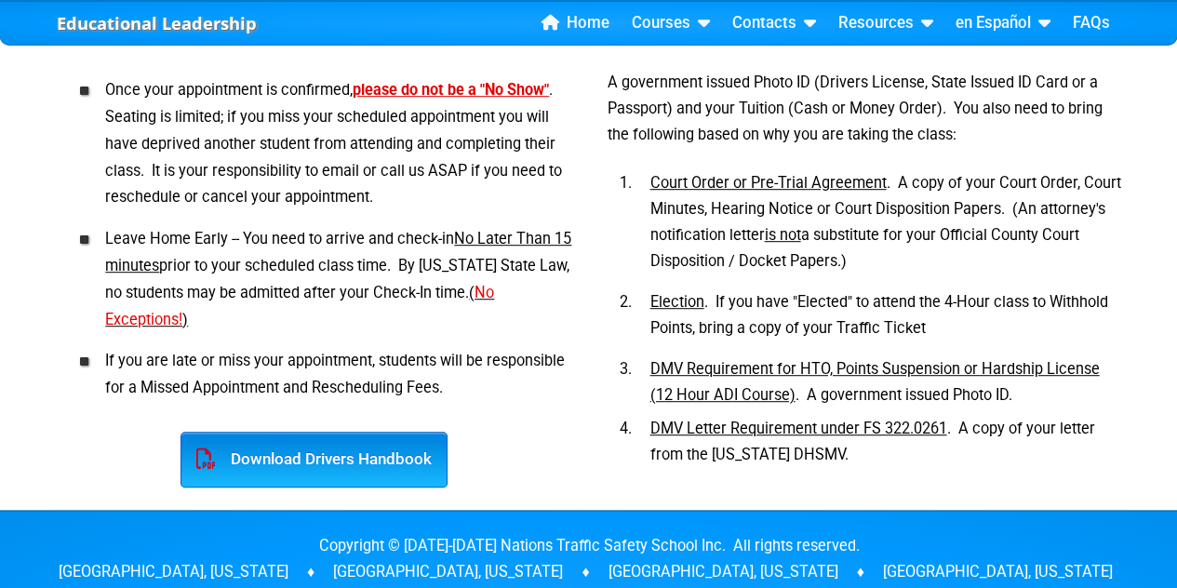
click at [385, 432] on div "Download Drivers Handbook" at bounding box center [313, 460] width 267 height 56
